Goal: Information Seeking & Learning: Learn about a topic

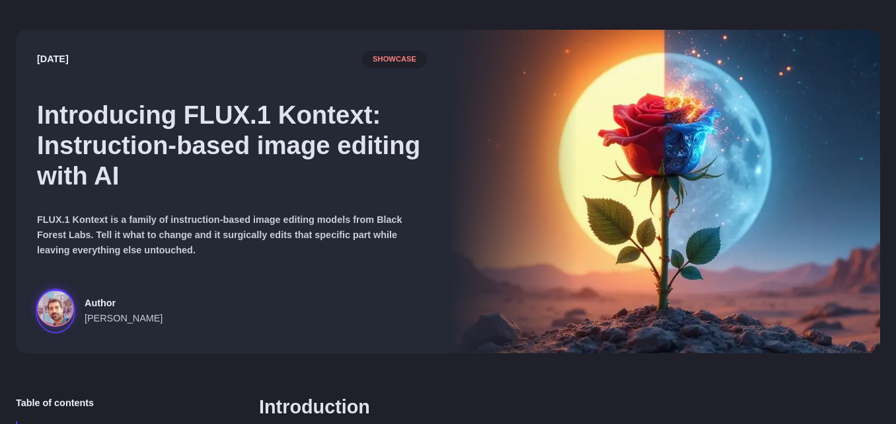
click at [95, 303] on span "Author" at bounding box center [124, 302] width 78 height 15
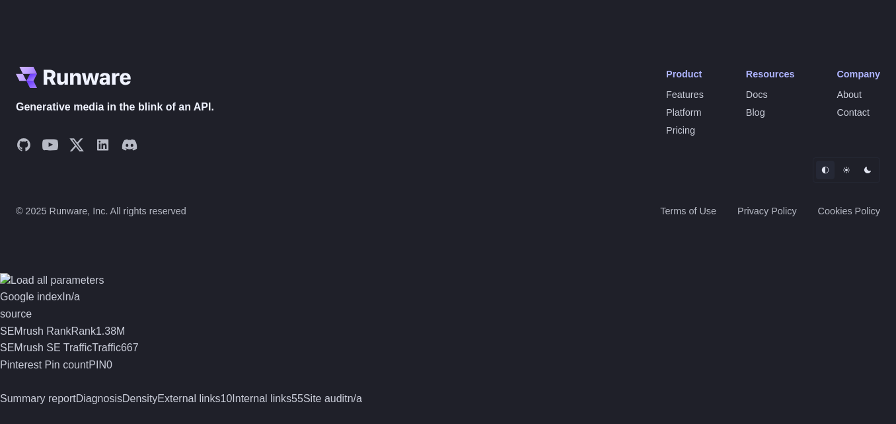
scroll to position [13544, 0]
click at [24, 151] on icon "Share on GitHub" at bounding box center [23, 144] width 13 height 13
click at [42, 157] on link "Share on YouTube" at bounding box center [50, 147] width 16 height 20
click at [79, 153] on icon "Share on X" at bounding box center [77, 145] width 16 height 16
click at [97, 153] on icon "Share on LinkedIn" at bounding box center [103, 145] width 16 height 16
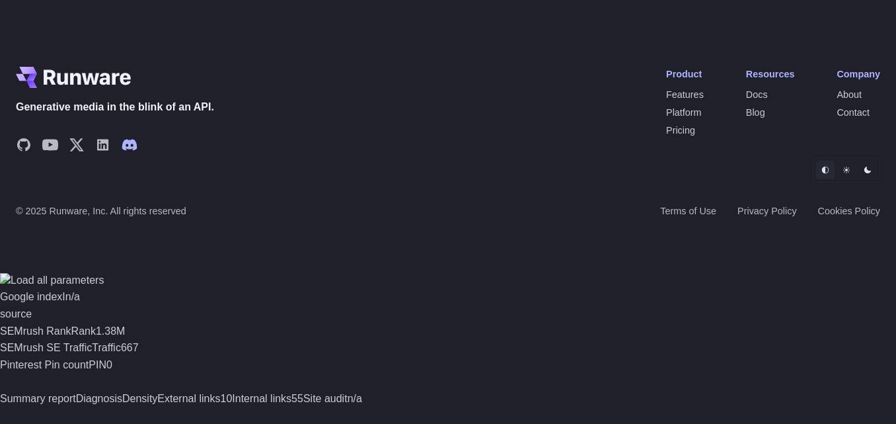
click at [135, 150] on icon "Share on Discord" at bounding box center [129, 144] width 15 height 11
click at [852, 118] on link "Contact" at bounding box center [853, 112] width 33 height 11
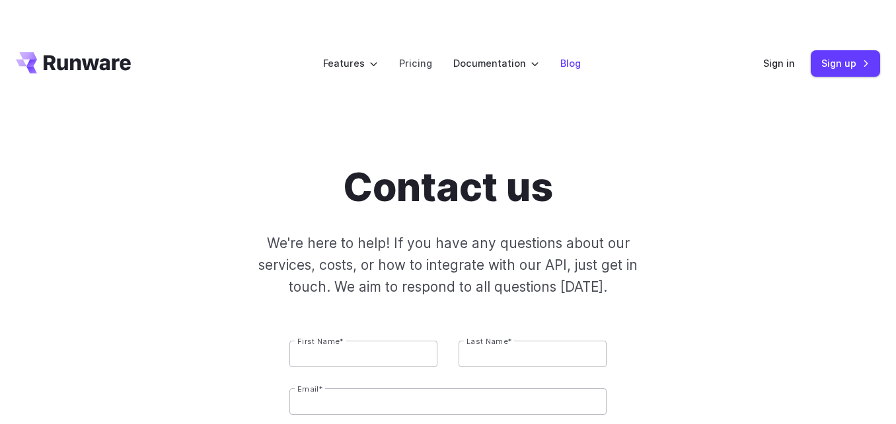
click at [563, 69] on link "Blog" at bounding box center [570, 63] width 20 height 15
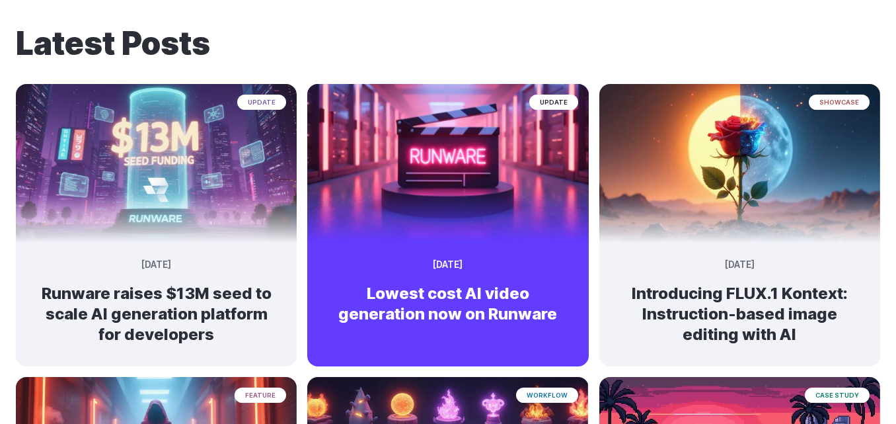
scroll to position [129, 0]
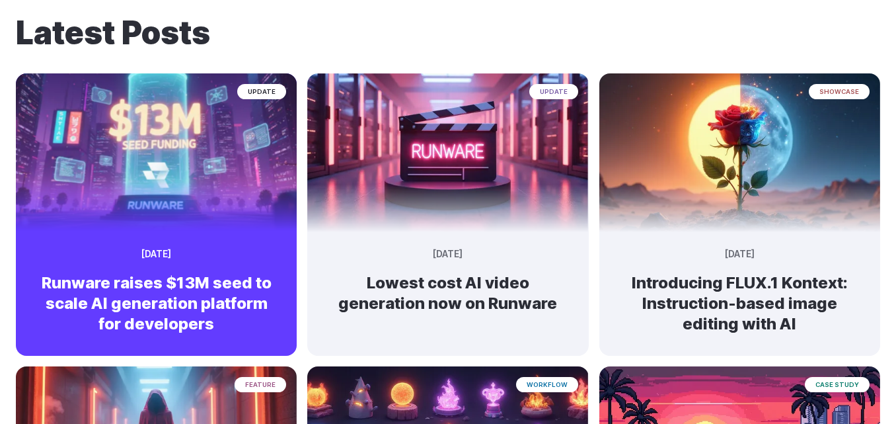
click at [208, 238] on div "update September 9, 2025 Runware raises $13M seed to scale AI generation platfo…" at bounding box center [156, 296] width 281 height 118
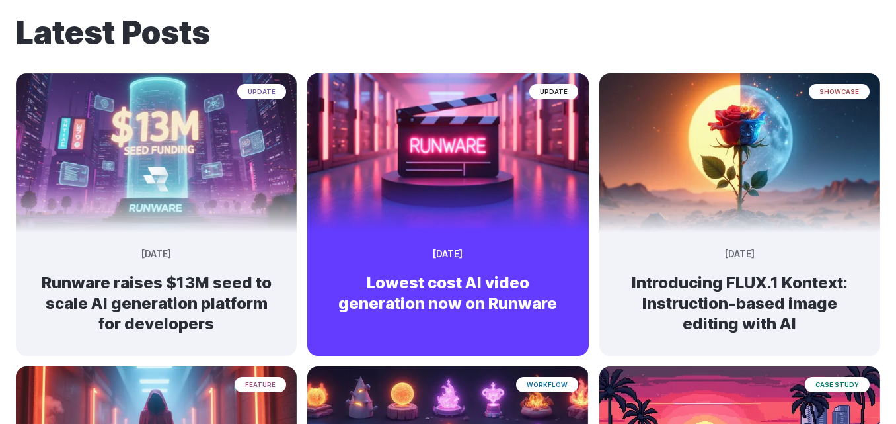
click at [552, 256] on div "update July 3, 2025 Lowest cost AI video generation now on Runware" at bounding box center [447, 286] width 281 height 98
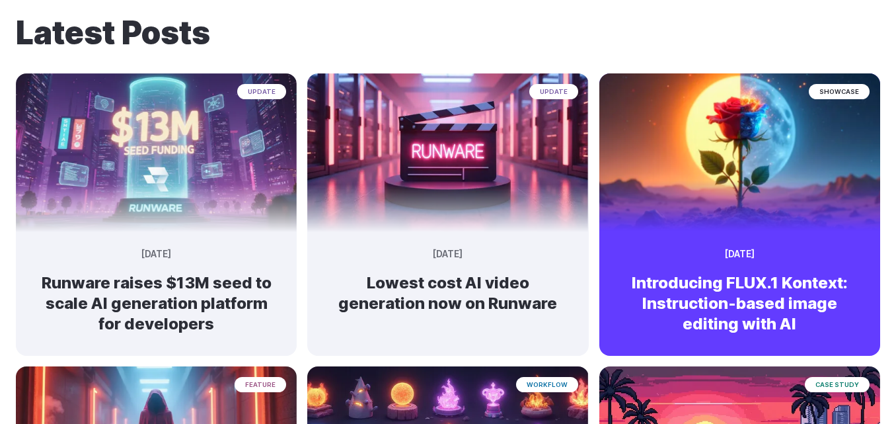
click at [733, 218] on img at bounding box center [739, 146] width 295 height 167
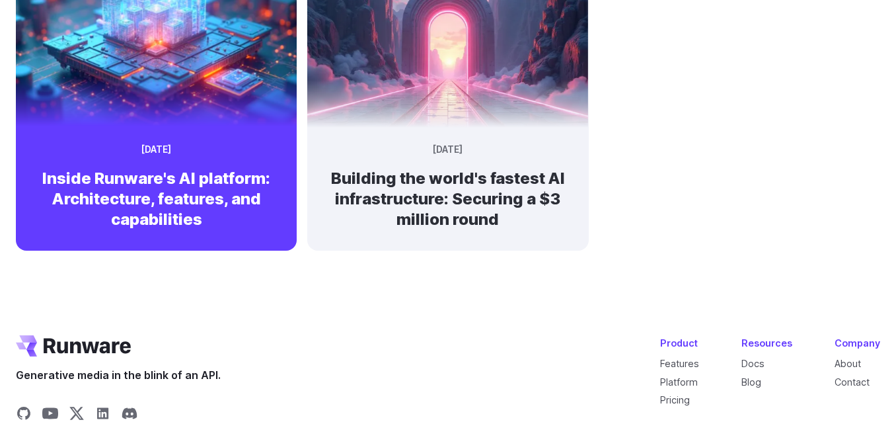
scroll to position [1248, 0]
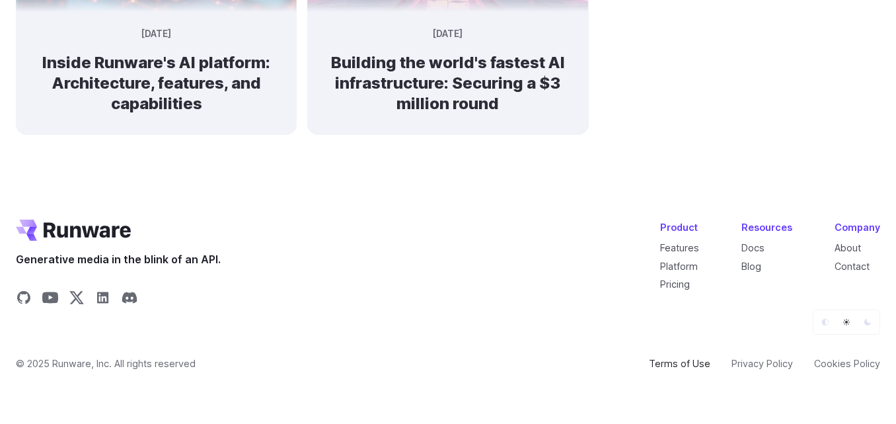
click at [665, 359] on link "Terms of Use" at bounding box center [679, 363] width 61 height 15
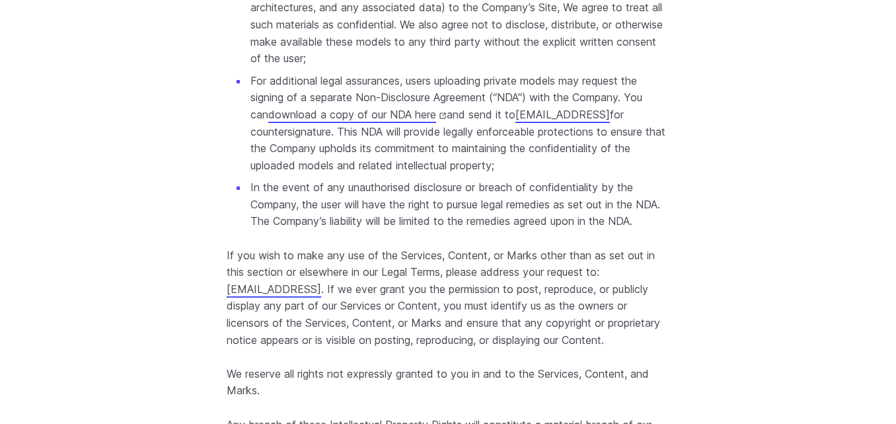
scroll to position [3816, 0]
